Goal: Transaction & Acquisition: Purchase product/service

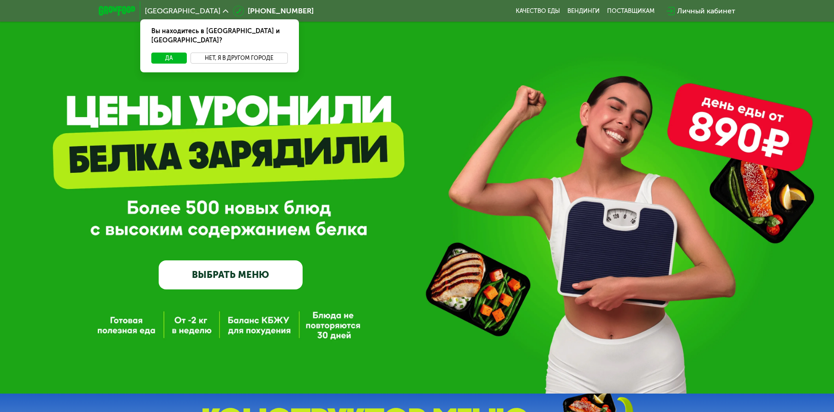
click at [233, 53] on button "Нет, я в другом городе" at bounding box center [238, 58] width 97 height 11
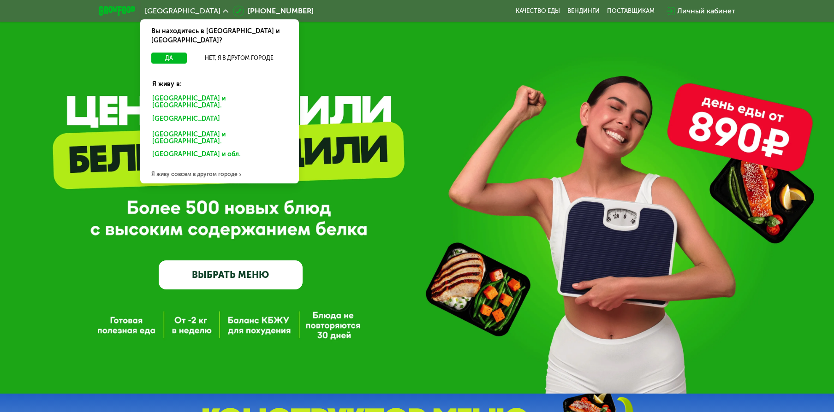
click at [196, 113] on div "Санкт-Петербурге и обл." at bounding box center [218, 120] width 144 height 15
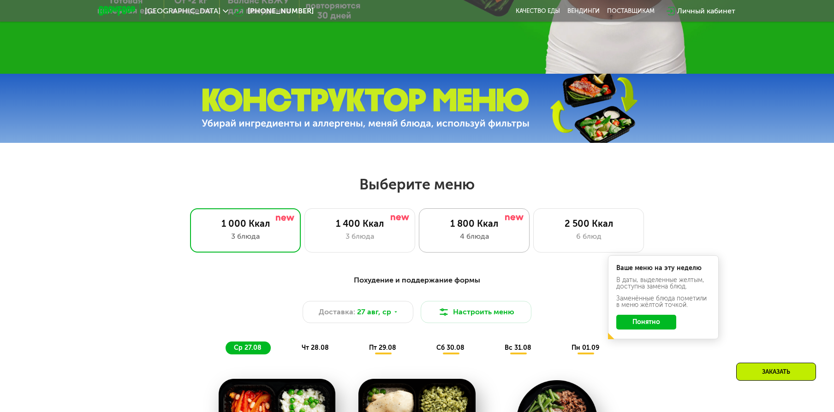
scroll to position [321, 0]
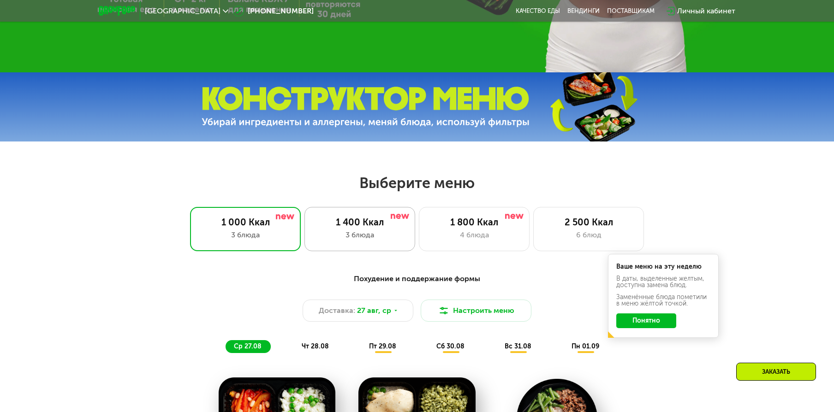
click at [360, 228] on div "1 400 Ккал" at bounding box center [359, 222] width 91 height 11
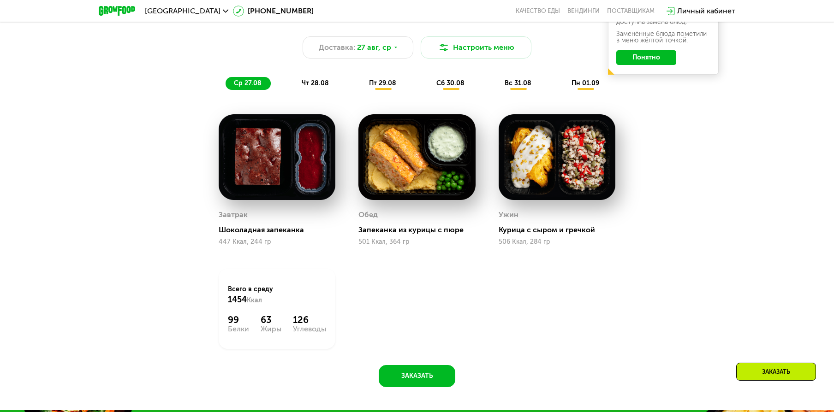
scroll to position [559, 0]
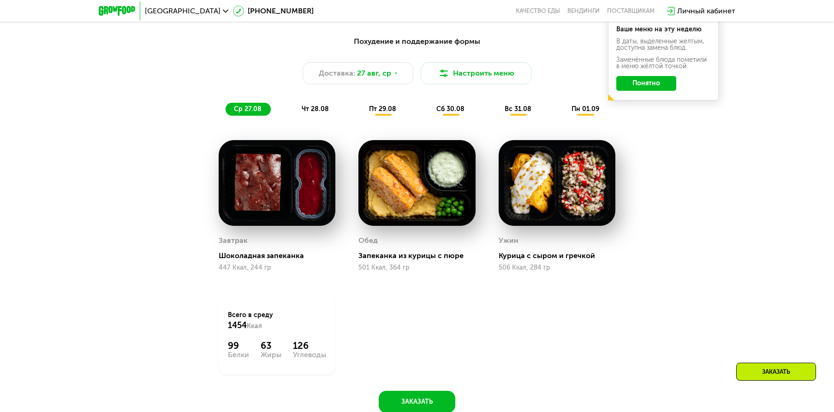
click at [314, 110] on span "чт 28.08" at bounding box center [315, 109] width 27 height 8
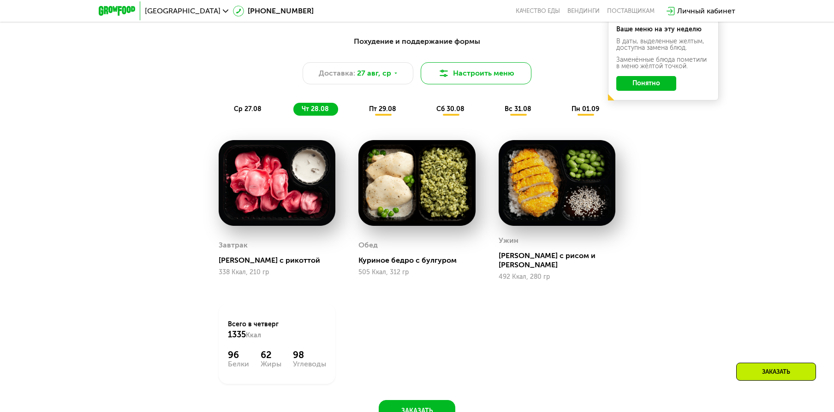
scroll to position [557, 0]
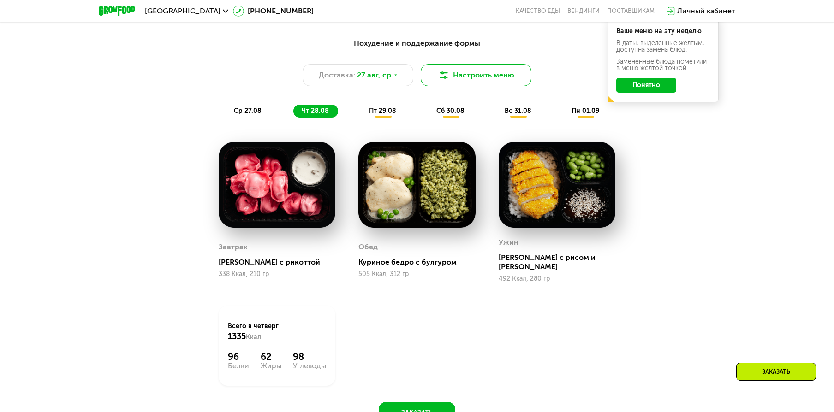
click at [466, 83] on button "Настроить меню" at bounding box center [476, 75] width 111 height 22
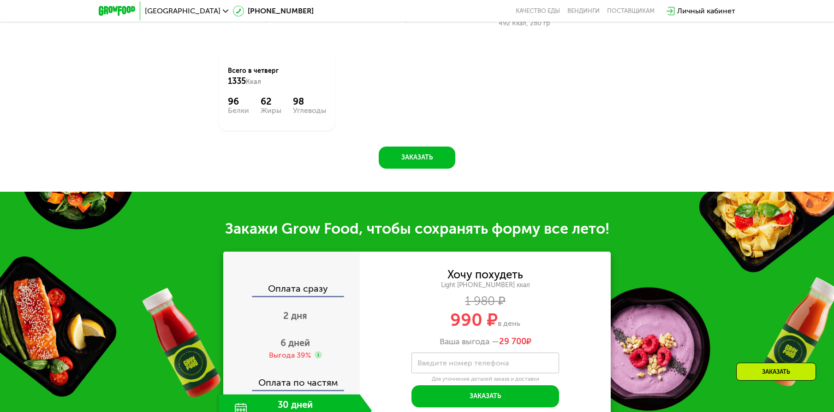
scroll to position [881, 0]
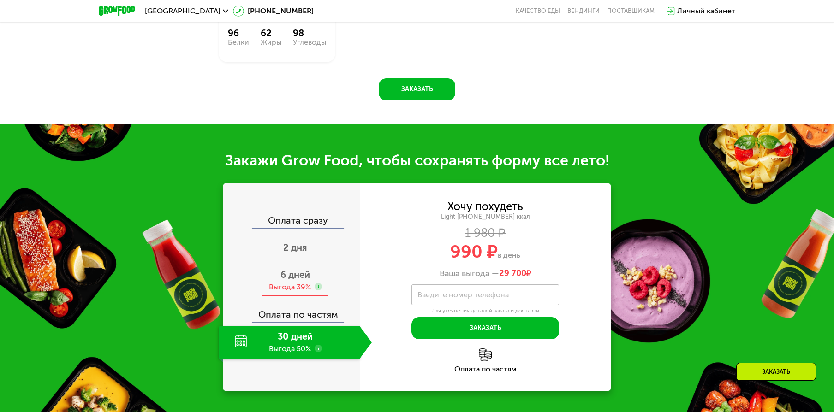
click at [287, 269] on span "6 дней" at bounding box center [295, 274] width 30 height 11
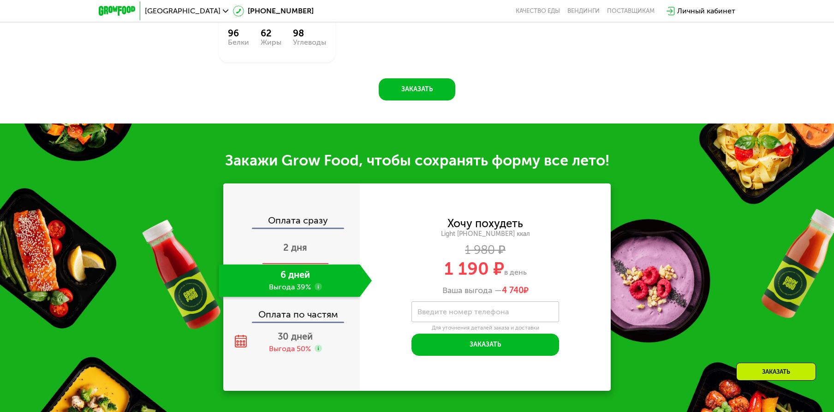
click at [299, 242] on span "2 дня" at bounding box center [295, 247] width 24 height 11
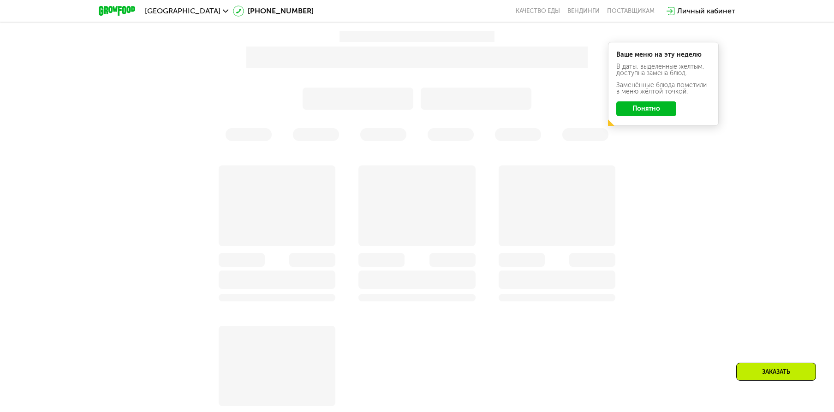
scroll to position [376, 0]
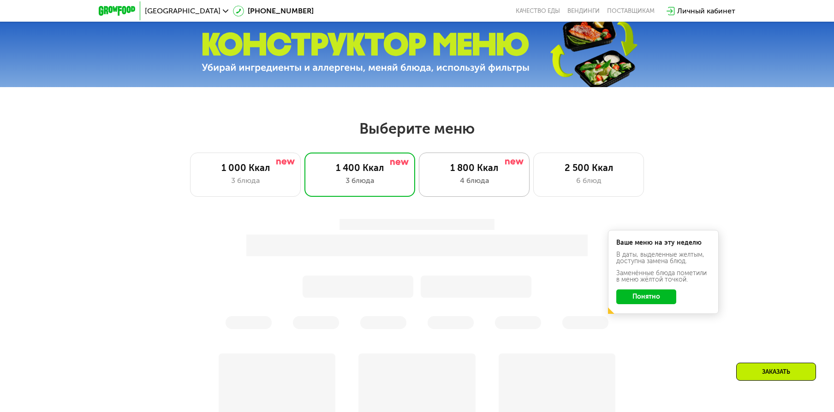
click at [439, 184] on div "4 блюда" at bounding box center [473, 180] width 91 height 11
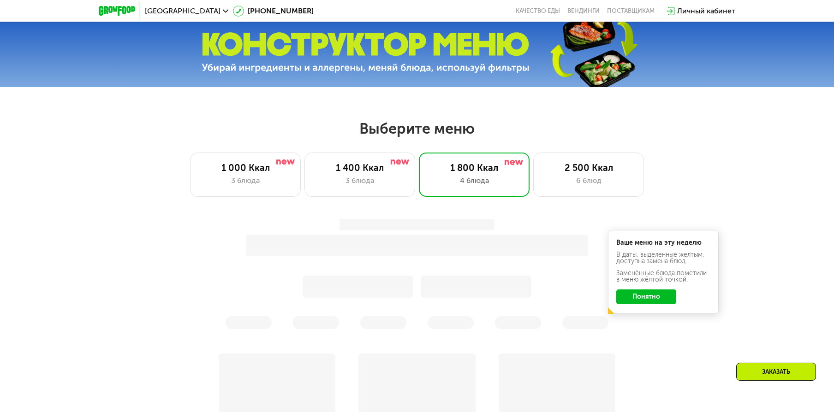
click at [644, 294] on button "Понятно" at bounding box center [646, 297] width 60 height 15
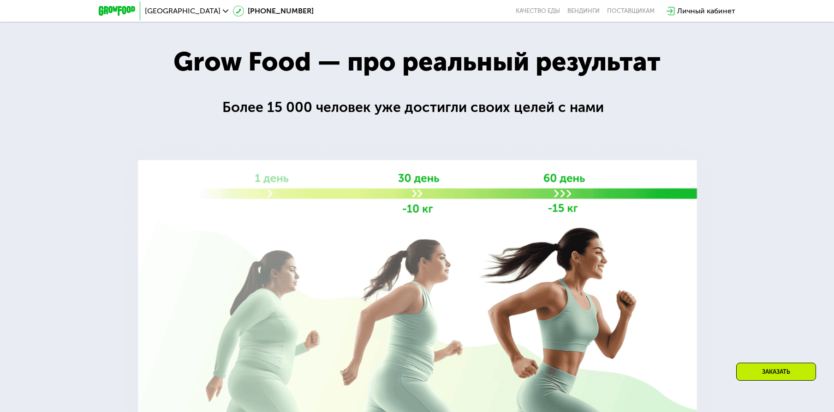
scroll to position [1458, 0]
